Goal: Task Accomplishment & Management: Use online tool/utility

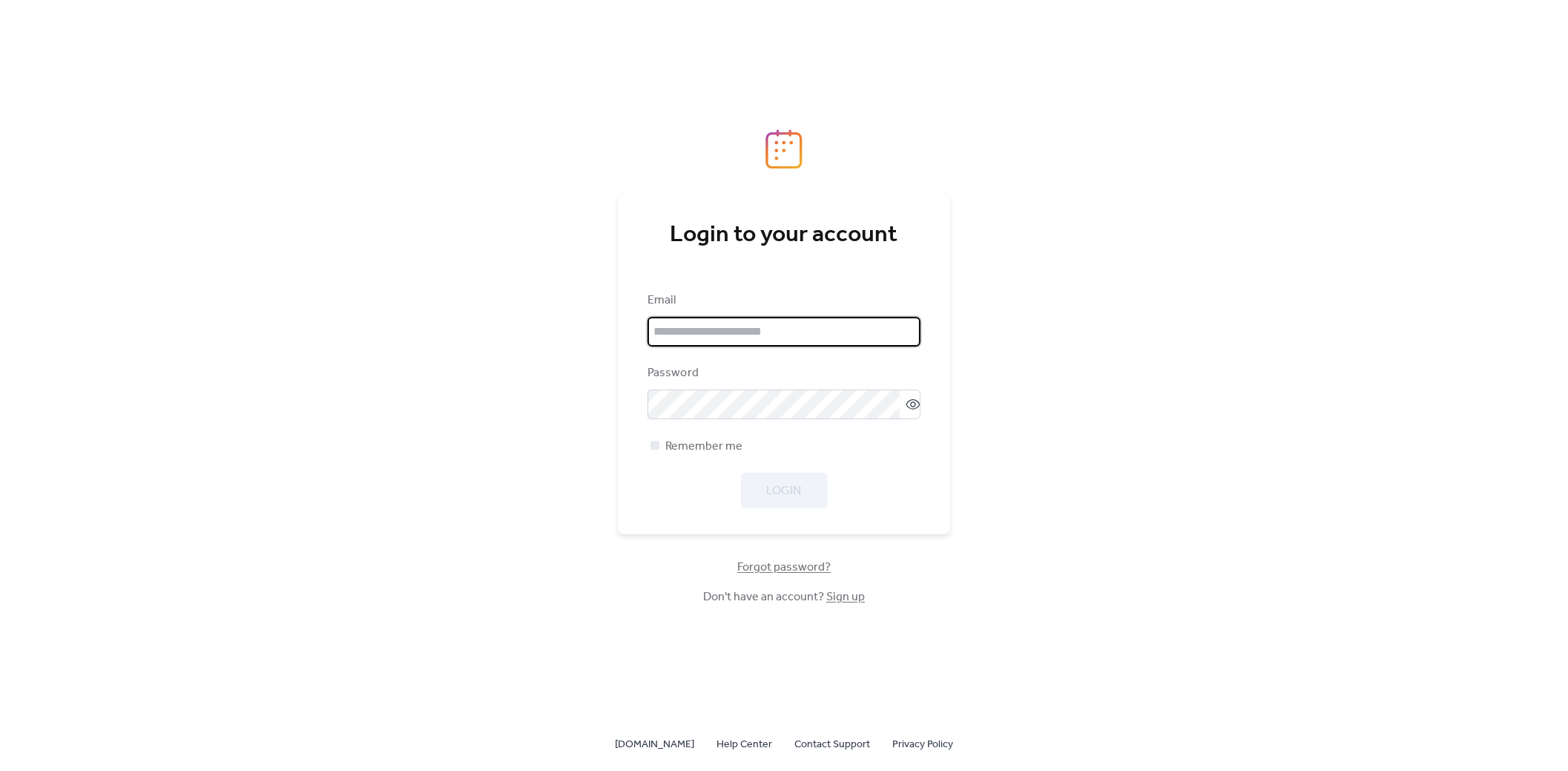
type input "**********"
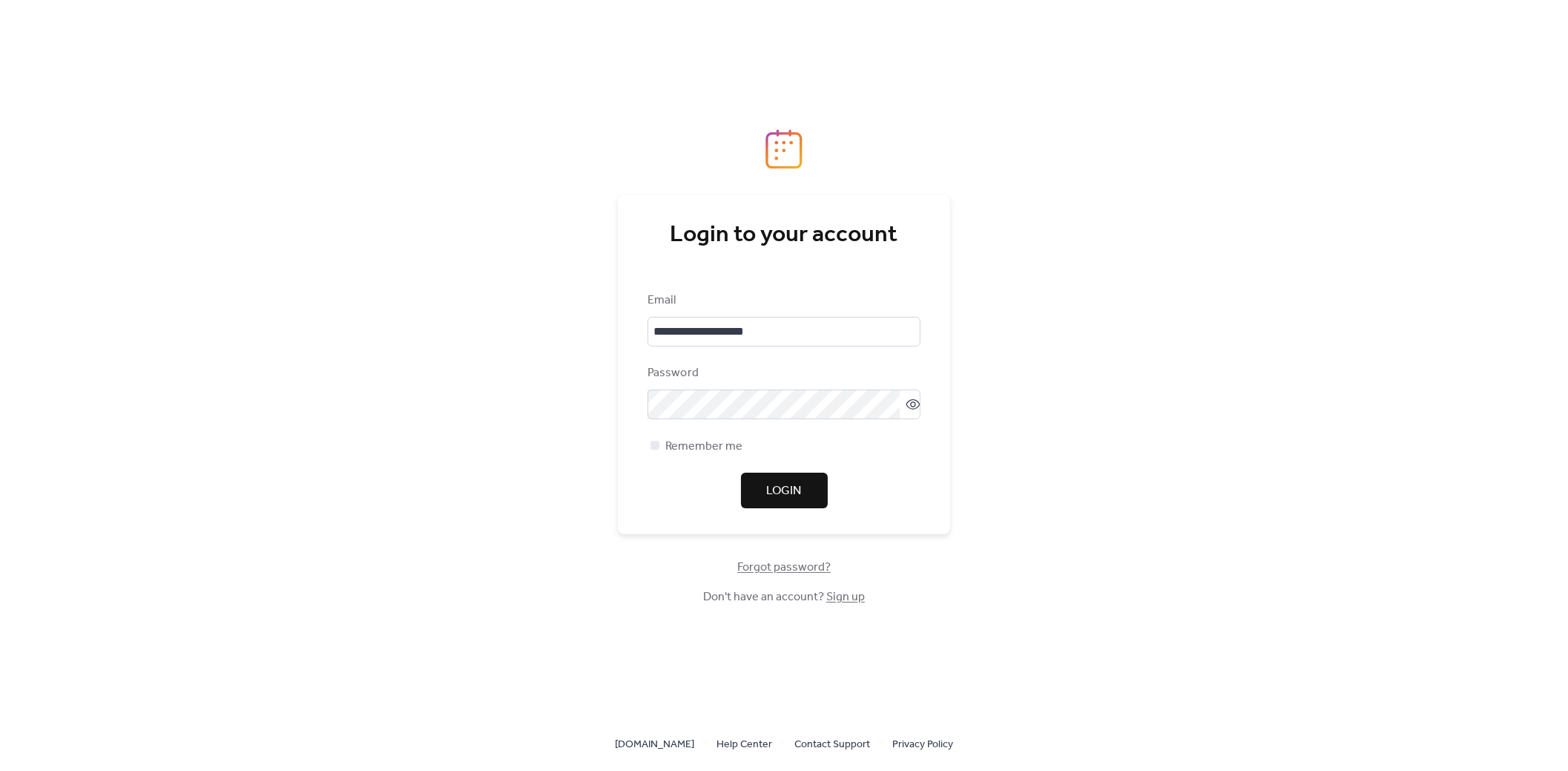
click at [779, 486] on div "Login" at bounding box center [783, 490] width 273 height 36
click at [781, 488] on span "Login" at bounding box center [784, 490] width 35 height 17
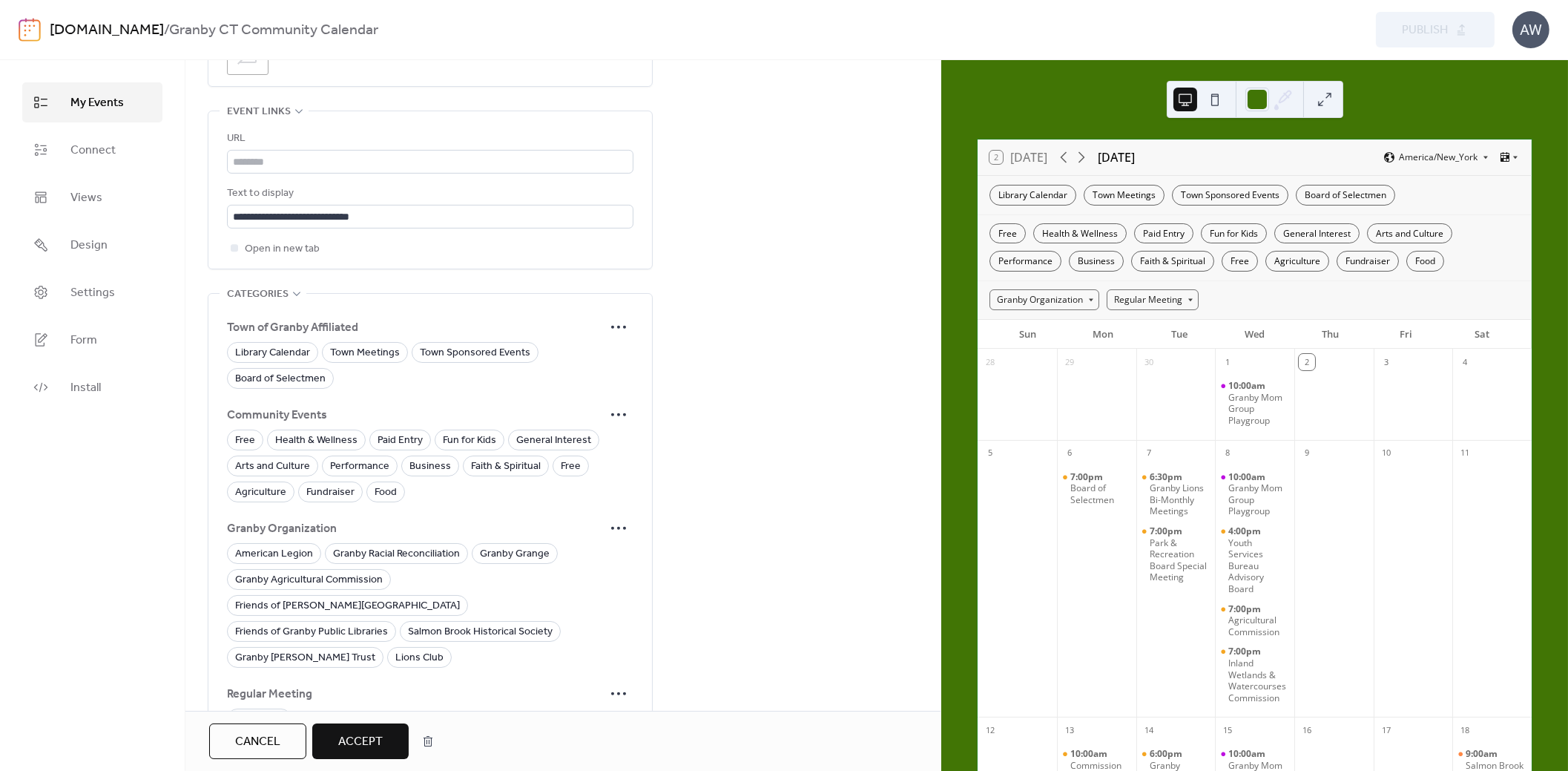
scroll to position [1030, 0]
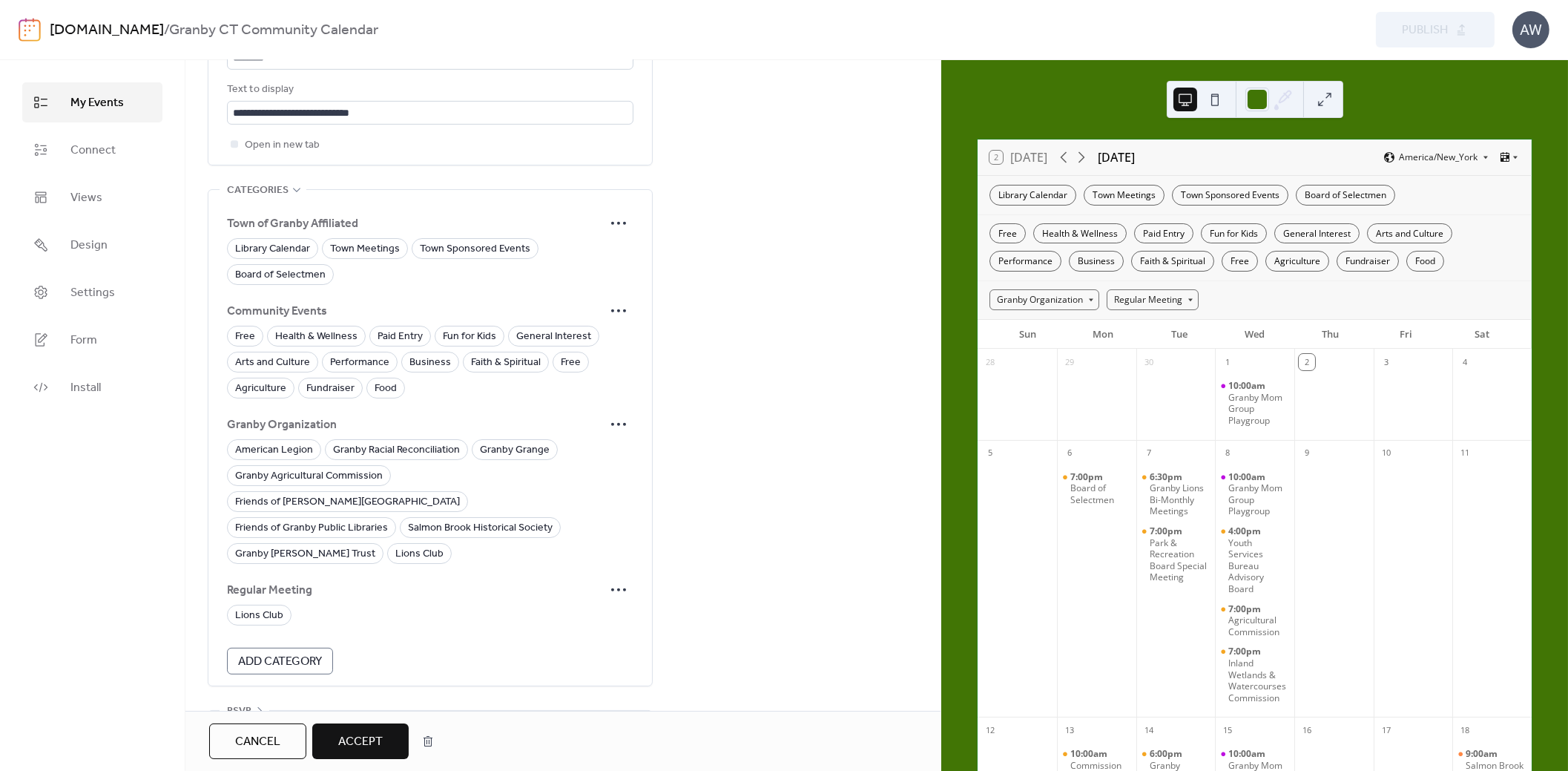
click at [355, 739] on span "Accept" at bounding box center [360, 741] width 44 height 17
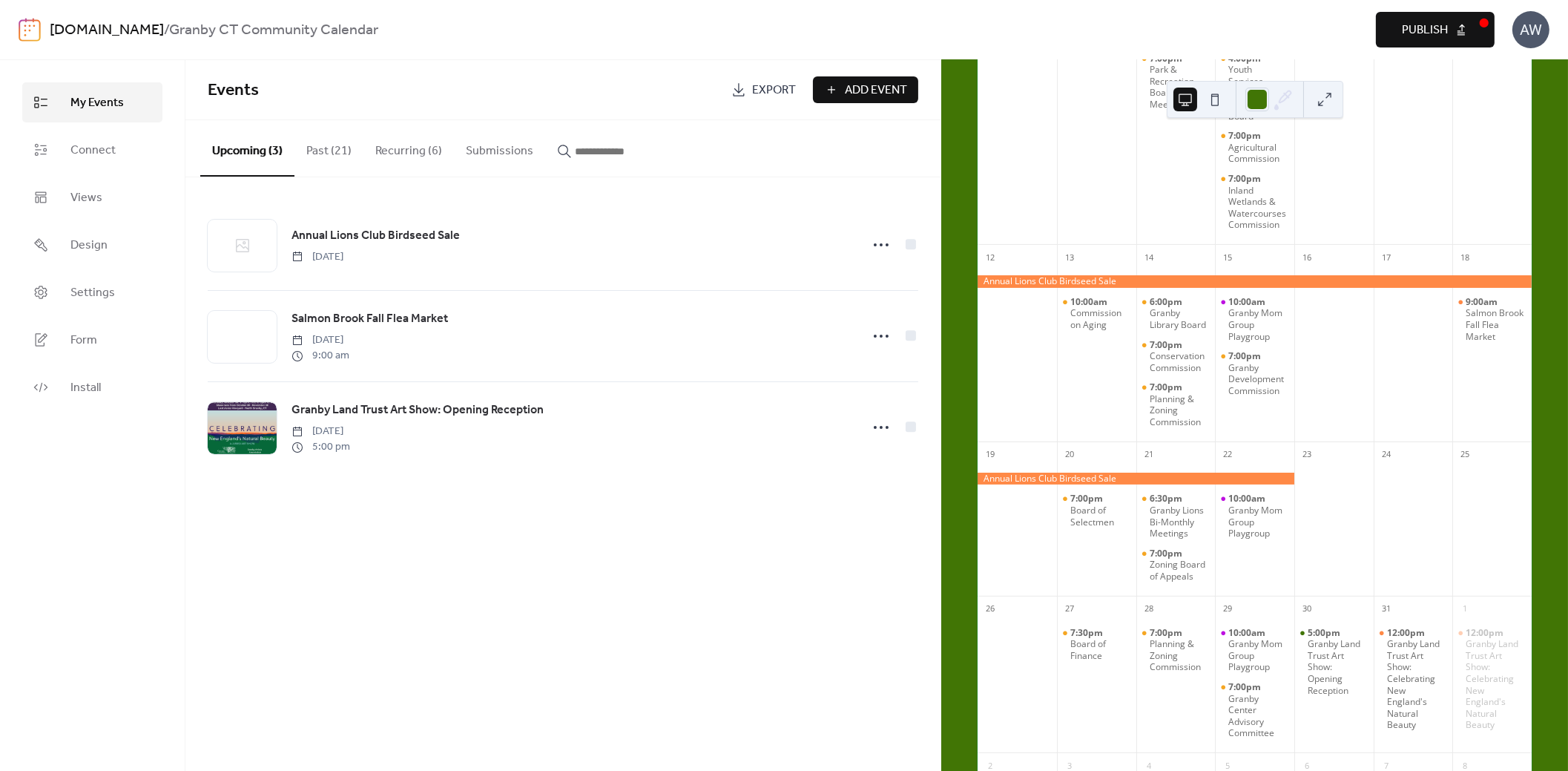
scroll to position [370, 0]
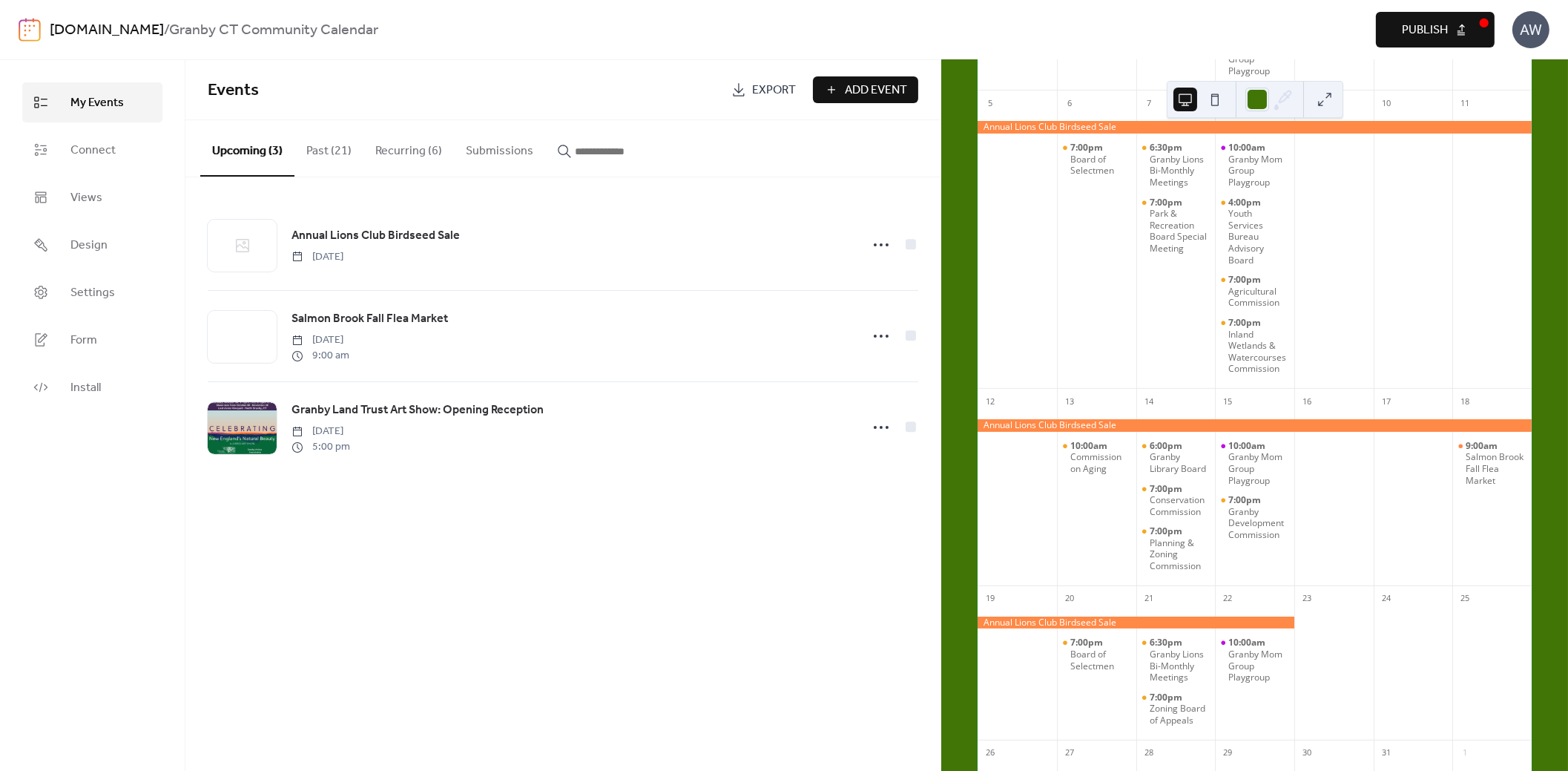
click at [1426, 36] on span "Publish" at bounding box center [1424, 30] width 46 height 17
